Goal: Find specific page/section

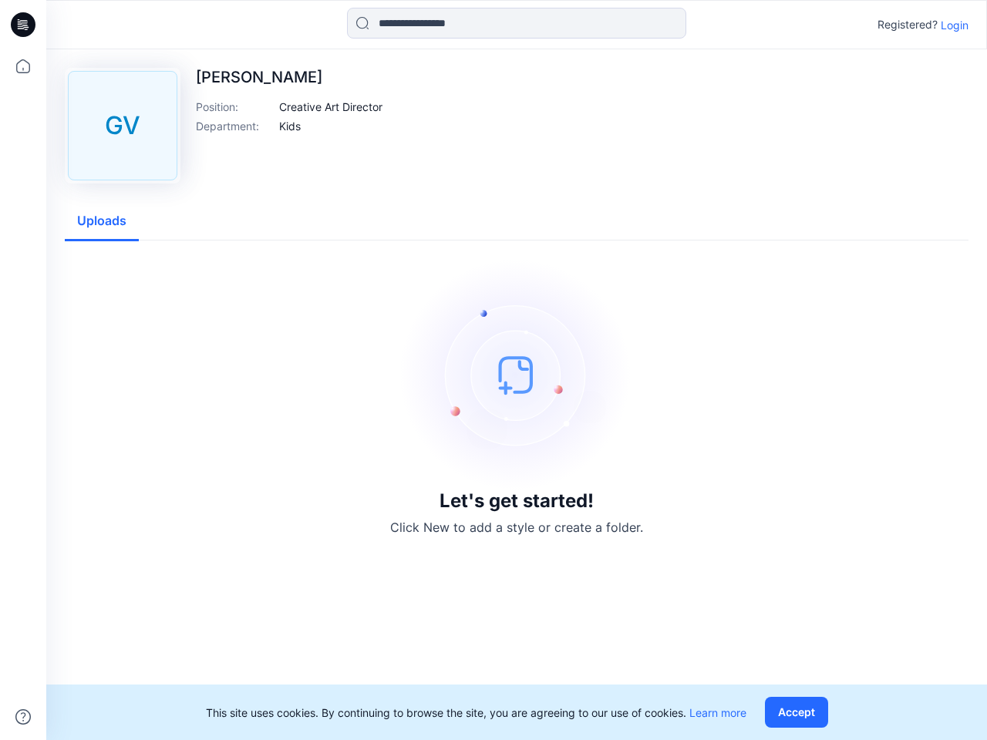
click at [494, 370] on img at bounding box center [516, 374] width 231 height 231
click at [24, 25] on icon at bounding box center [25, 25] width 6 height 1
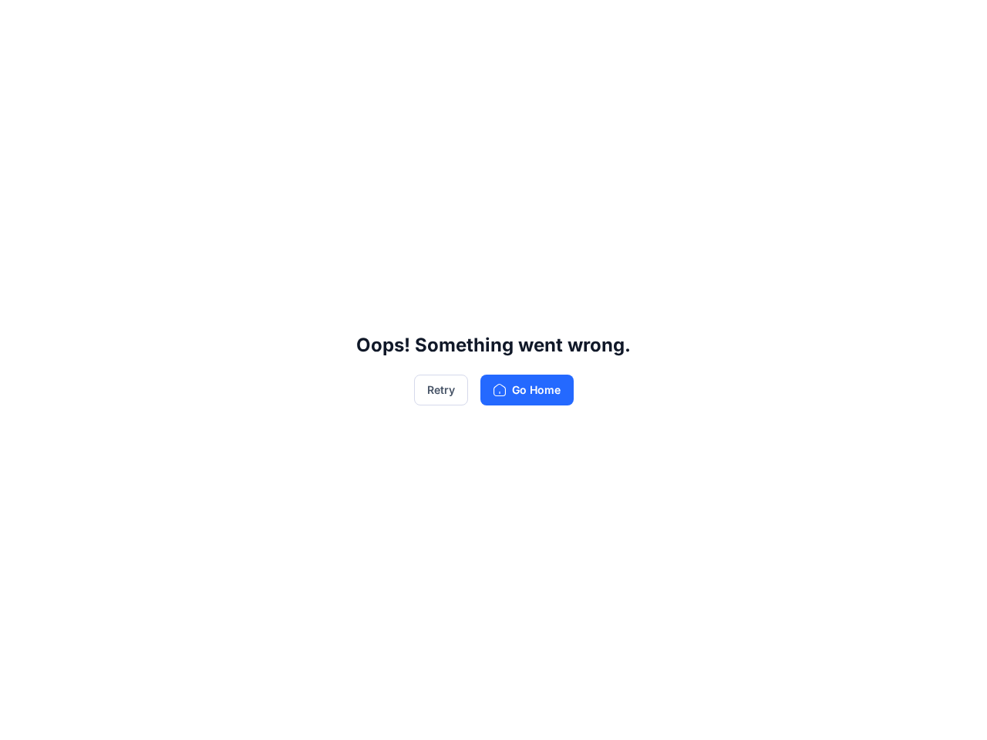
click at [23, 66] on div "Oops! Something went wrong. Retry Go Home" at bounding box center [493, 370] width 987 height 740
click at [23, 717] on div "Oops! Something went wrong. Retry Go Home" at bounding box center [493, 370] width 987 height 740
click at [517, 23] on div "Oops! Something went wrong. Retry Go Home" at bounding box center [493, 370] width 987 height 740
click at [955, 25] on div "Oops! Something went wrong. Retry Go Home" at bounding box center [493, 370] width 987 height 740
click at [332, 106] on div "Oops! Something went wrong. Retry Go Home" at bounding box center [493, 370] width 987 height 740
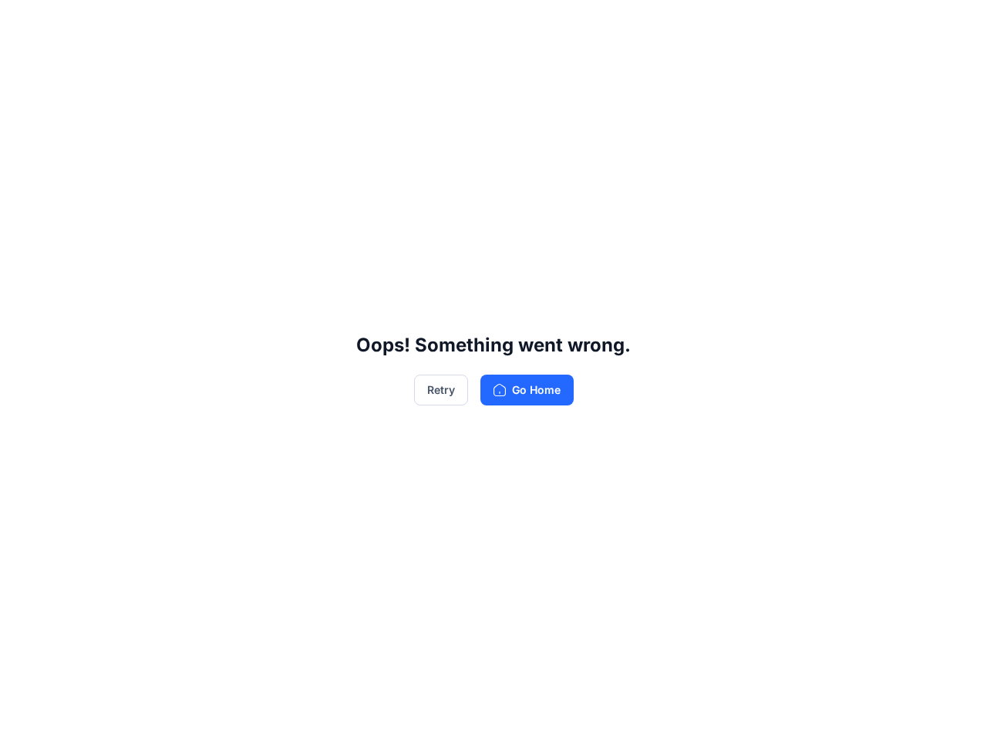
click at [290, 126] on div "Oops! Something went wrong. Retry Go Home" at bounding box center [493, 370] width 987 height 740
click at [102, 221] on div "Oops! Something went wrong. Retry Go Home" at bounding box center [493, 370] width 987 height 740
click at [800, 713] on div "Oops! Something went wrong. Retry Go Home" at bounding box center [493, 370] width 987 height 740
